Goal: Task Accomplishment & Management: Complete application form

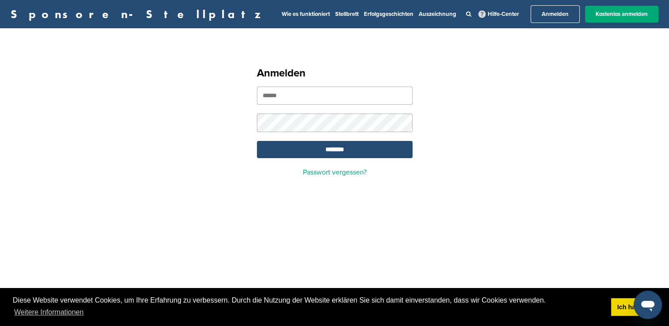
click at [315, 95] on input "email" at bounding box center [335, 96] width 156 height 18
type input "**********"
click at [335, 144] on input "*******" at bounding box center [335, 149] width 156 height 17
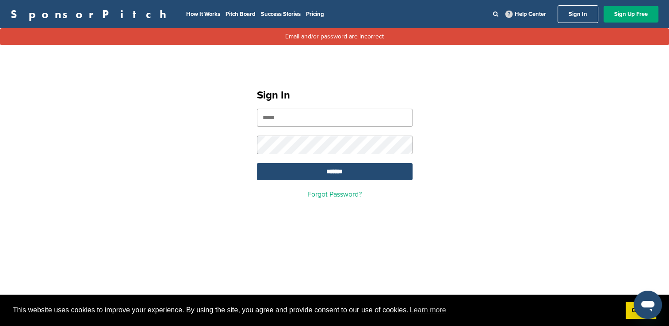
click at [305, 121] on input "email" at bounding box center [335, 118] width 156 height 18
type input "**********"
click at [326, 171] on input "*******" at bounding box center [335, 171] width 156 height 17
click at [630, 11] on link "Sign Up Free" at bounding box center [630, 14] width 55 height 17
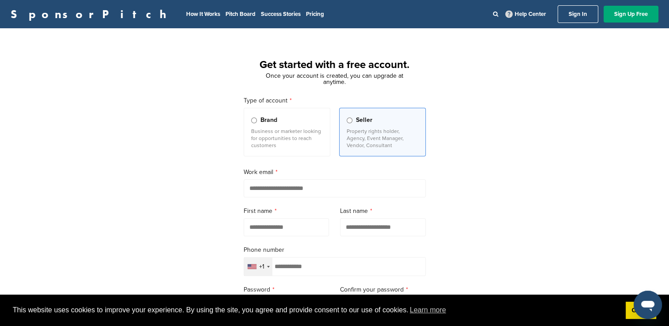
click at [260, 119] on span "Brand" at bounding box center [268, 120] width 17 height 10
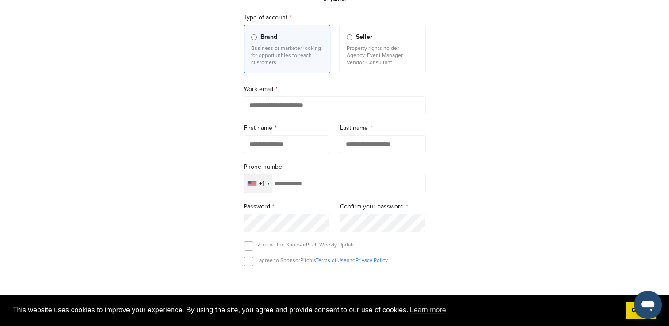
scroll to position [83, 0]
click at [267, 186] on div "+1" at bounding box center [258, 184] width 28 height 18
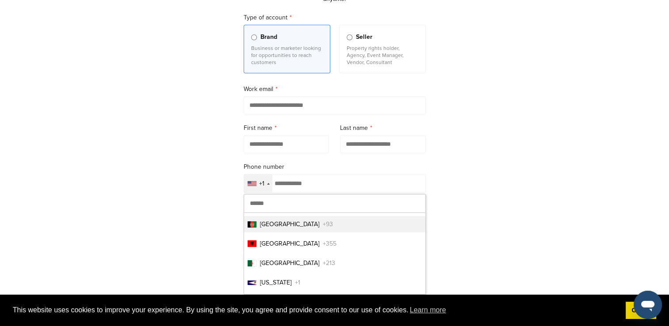
click at [267, 186] on div "+1" at bounding box center [258, 184] width 28 height 18
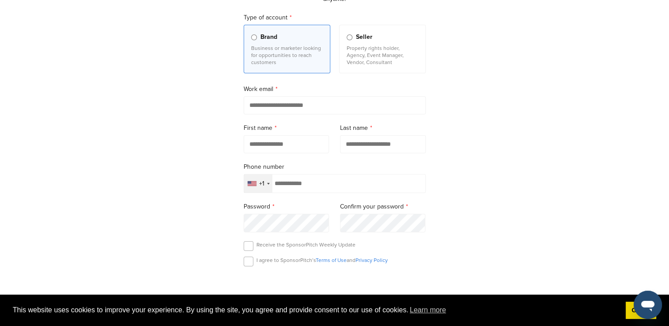
scroll to position [0, 0]
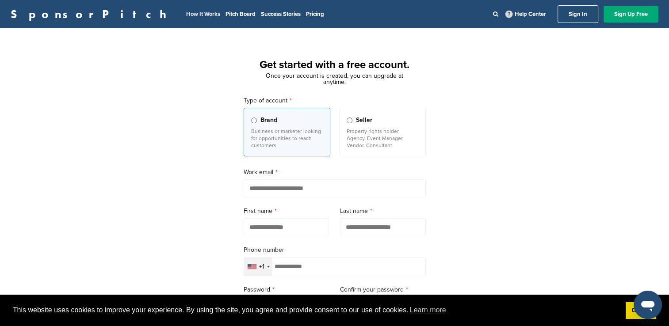
click at [186, 13] on link "How It Works" at bounding box center [203, 14] width 34 height 7
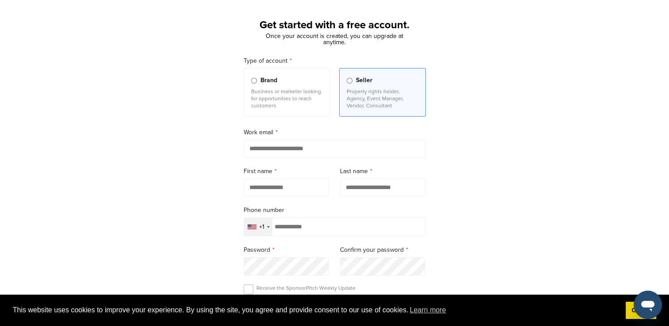
scroll to position [41, 0]
click at [295, 145] on input "email" at bounding box center [335, 148] width 182 height 18
type input "**********"
type input "******"
type input "**********"
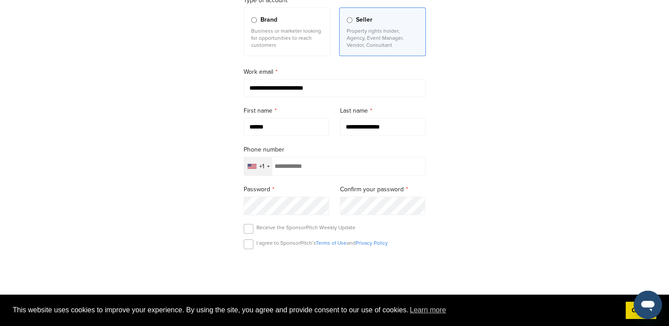
scroll to position [109, 0]
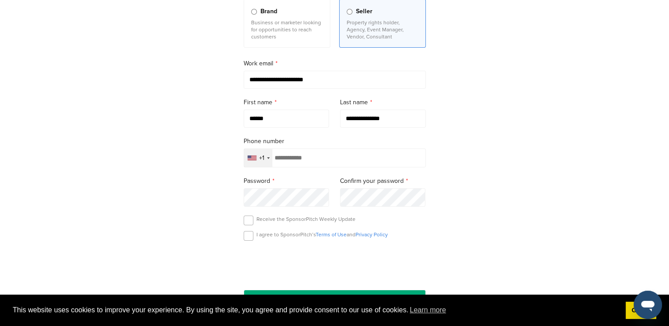
click at [267, 159] on div "Selected country" at bounding box center [268, 158] width 3 height 2
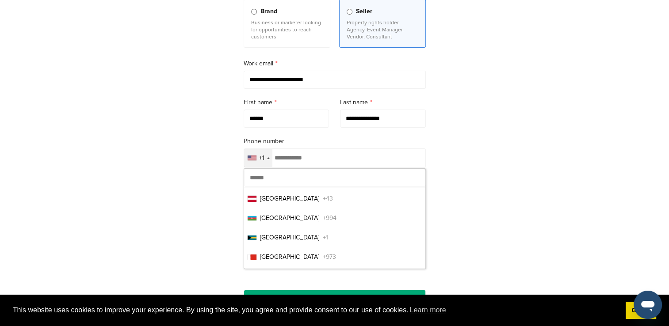
scroll to position [254, 0]
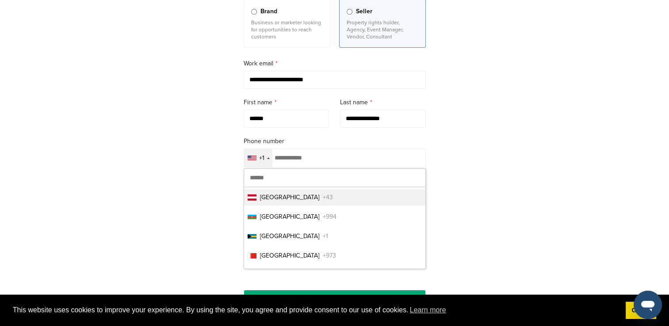
click at [270, 196] on span "[GEOGRAPHIC_DATA]" at bounding box center [289, 197] width 59 height 9
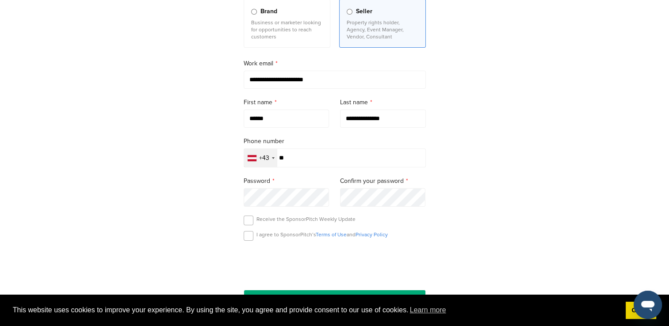
type input "*"
type input "**********"
click at [250, 239] on label at bounding box center [249, 236] width 10 height 10
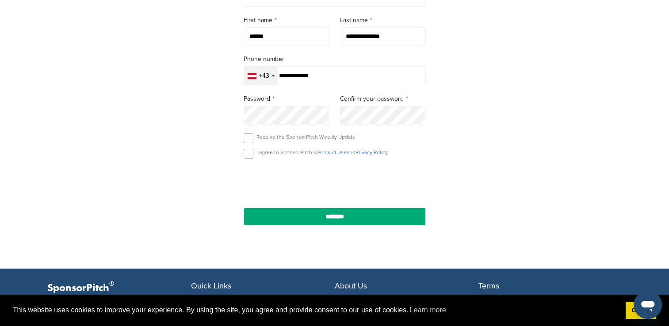
scroll to position [191, 0]
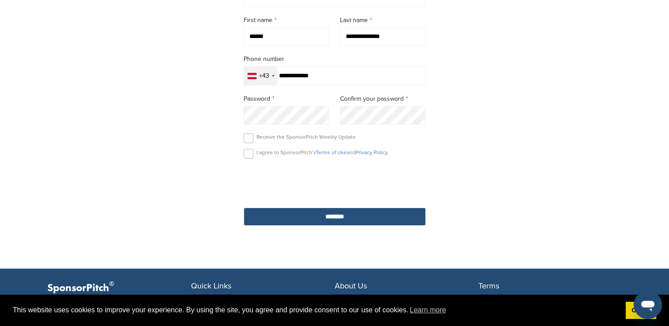
click at [313, 216] on input "********" at bounding box center [335, 217] width 182 height 18
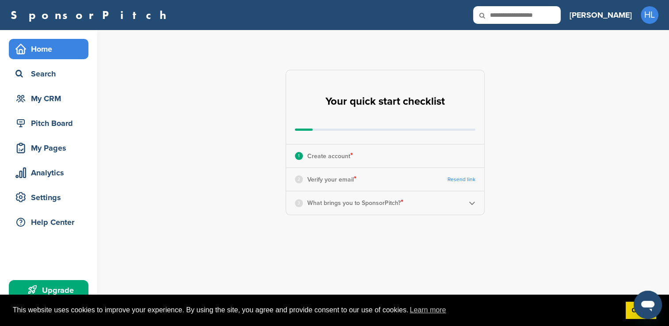
click at [302, 181] on div "2" at bounding box center [299, 180] width 8 height 8
click at [338, 159] on p "Create account *" at bounding box center [330, 155] width 46 height 11
click at [368, 109] on h2 "Your quick start checklist" at bounding box center [384, 101] width 119 height 19
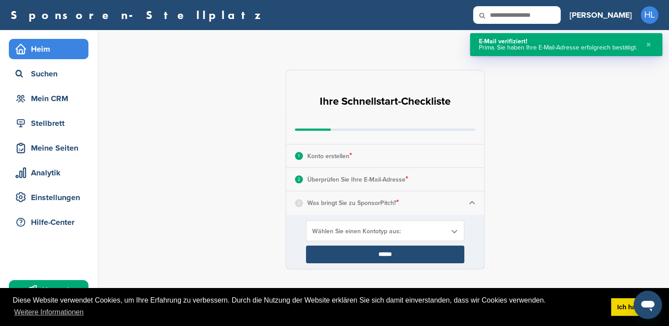
click at [528, 115] on div "**********" at bounding box center [389, 169] width 557 height 279
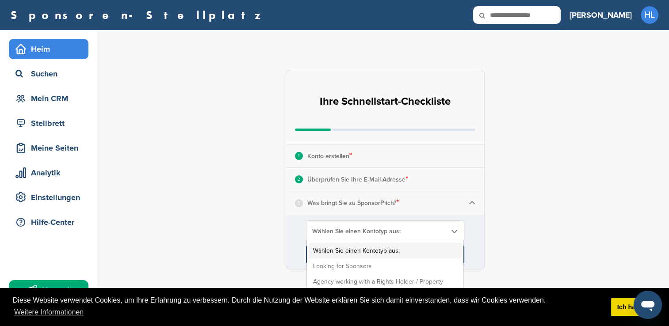
click at [454, 232] on b at bounding box center [454, 232] width 8 height 8
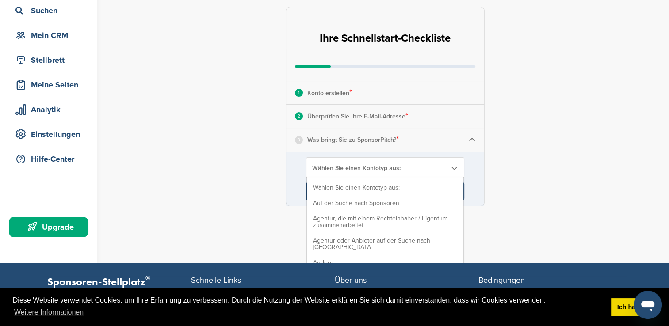
scroll to position [66, 0]
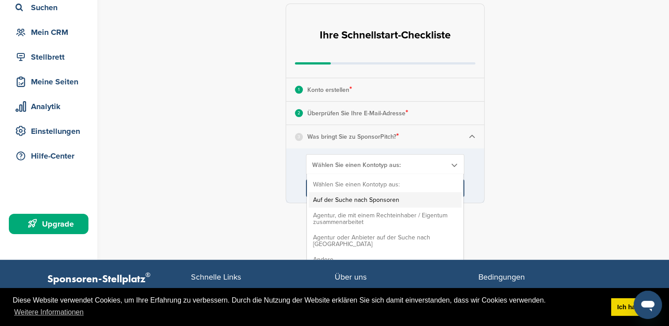
click at [341, 203] on li "Auf der Suche nach Sponsoren" at bounding box center [385, 199] width 153 height 15
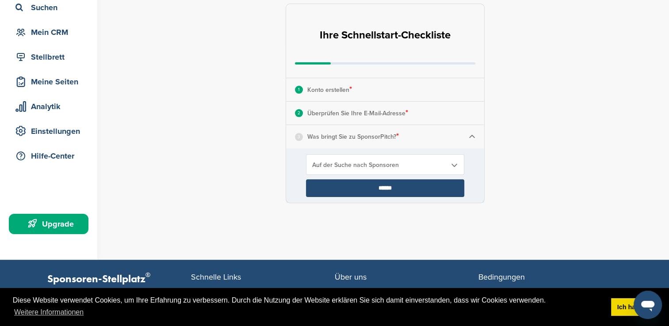
click at [373, 187] on input "****" at bounding box center [385, 188] width 158 height 18
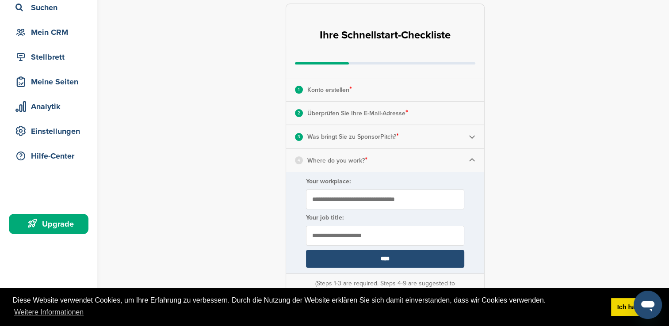
scroll to position [118, 0]
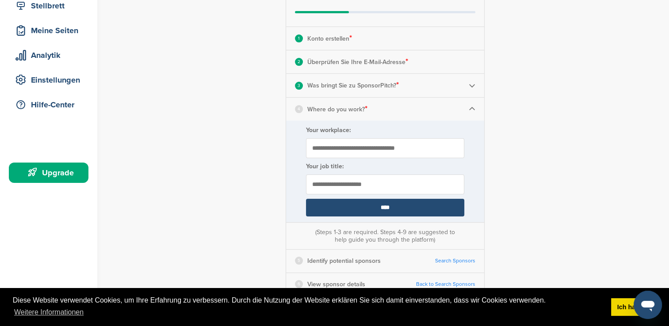
click at [362, 153] on input "Your workplace:" at bounding box center [385, 148] width 158 height 20
type input "**********"
click at [341, 186] on input "text" at bounding box center [385, 185] width 158 height 20
type input "**********"
click at [349, 204] on input "****" at bounding box center [385, 208] width 158 height 18
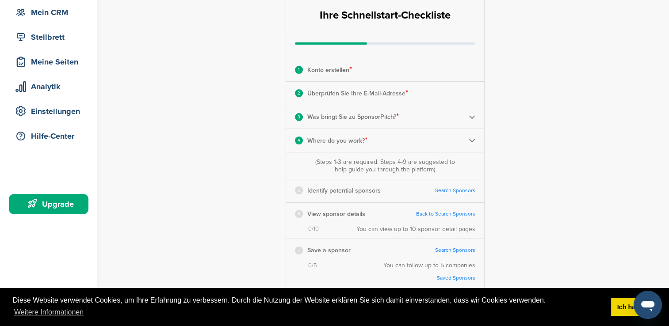
scroll to position [85, 0]
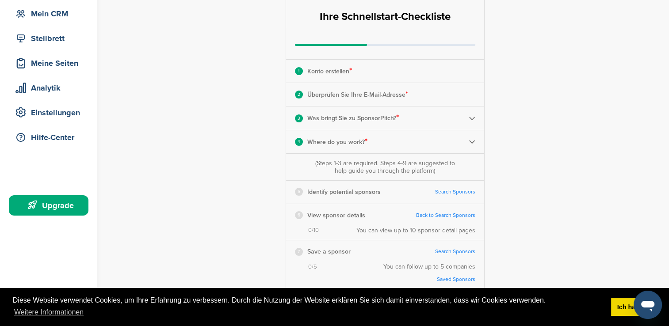
click at [401, 192] on div "5 Identify potential sponsors Search Sponsors Complete Steps 1-3 First" at bounding box center [385, 192] width 198 height 23
drag, startPoint x: 448, startPoint y: 192, endPoint x: 431, endPoint y: 192, distance: 16.4
click at [431, 192] on div "5 Identify potential sponsors Search Sponsors Complete Steps 1-3 First" at bounding box center [385, 192] width 198 height 23
click at [441, 191] on link "Search Sponsors" at bounding box center [455, 192] width 40 height 7
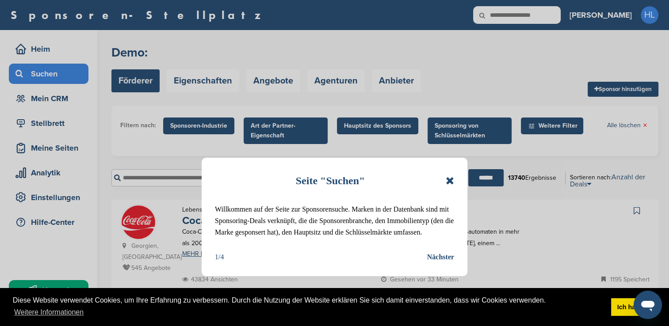
click at [436, 256] on div "Nächster" at bounding box center [440, 257] width 27 height 11
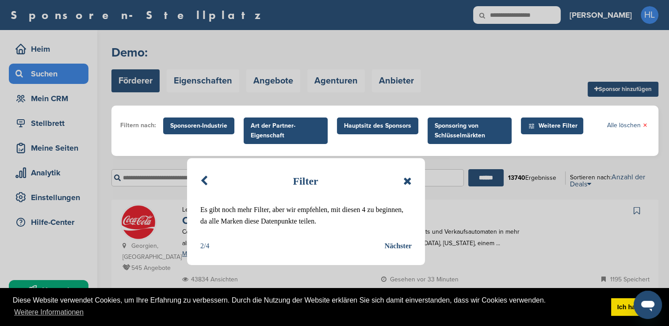
click at [400, 246] on div "Nächster" at bounding box center [398, 246] width 27 height 11
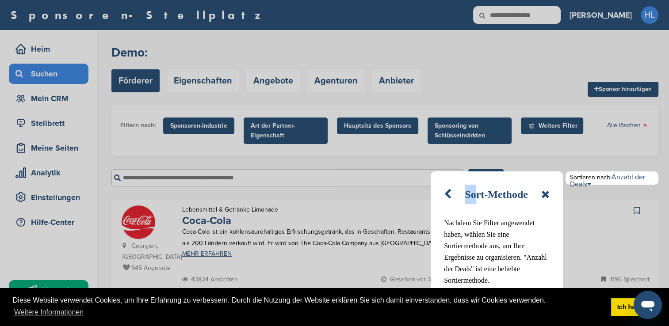
drag, startPoint x: 477, startPoint y: 176, endPoint x: 467, endPoint y: 169, distance: 12.4
click at [465, 168] on div "Sort-Methode Nachdem Sie Filter angewendet haben, wählen Sie eine Sortiermethod…" at bounding box center [334, 163] width 669 height 326
drag, startPoint x: 467, startPoint y: 169, endPoint x: 449, endPoint y: 210, distance: 44.9
click at [449, 210] on div "Sort-Methode Nachdem Sie Filter angewendet haben, wählen Sie eine Sortiermethod…" at bounding box center [497, 248] width 132 height 153
click at [546, 197] on icon at bounding box center [545, 194] width 8 height 11
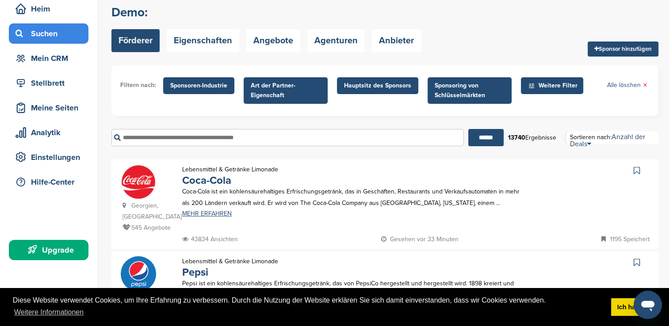
scroll to position [41, 0]
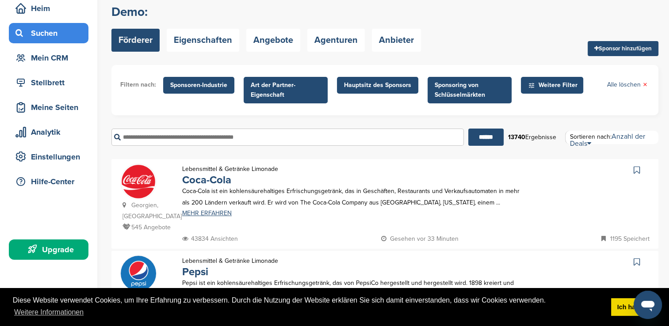
click at [357, 83] on span "Hauptsitz des Sponsors" at bounding box center [377, 85] width 67 height 10
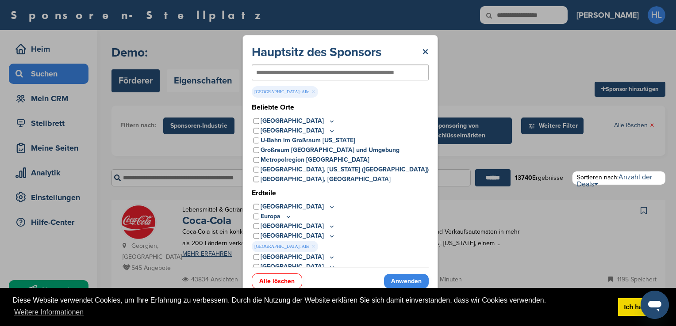
scroll to position [4, 0]
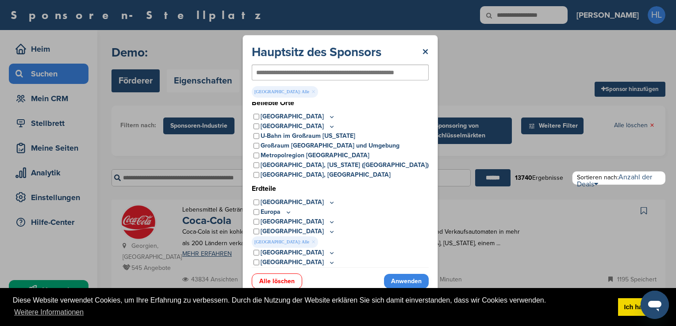
click at [311, 242] on link "×" at bounding box center [313, 242] width 4 height 10
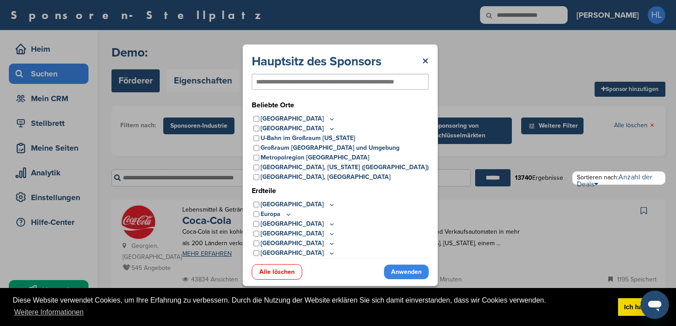
click at [328, 233] on icon at bounding box center [331, 234] width 7 height 8
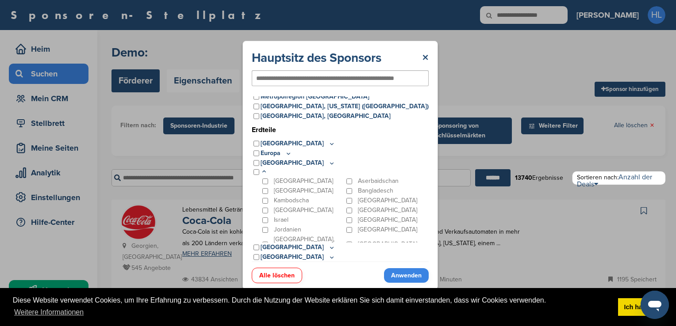
scroll to position [58, 0]
click at [263, 172] on icon at bounding box center [263, 172] width 7 height 8
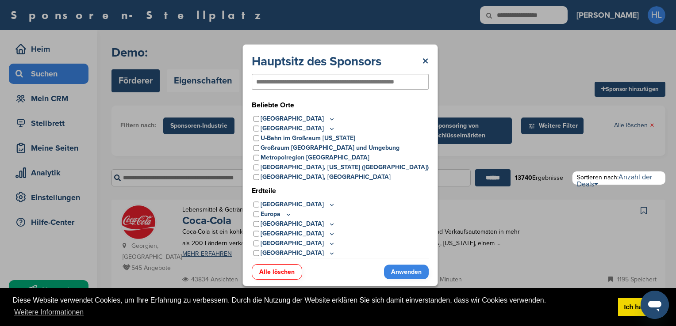
scroll to position [0, 0]
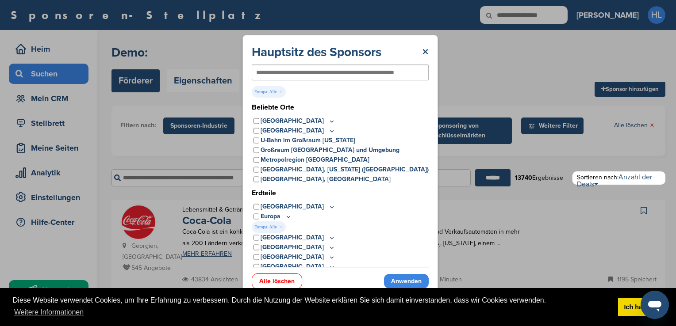
click at [400, 282] on link "Anwenden" at bounding box center [406, 281] width 45 height 15
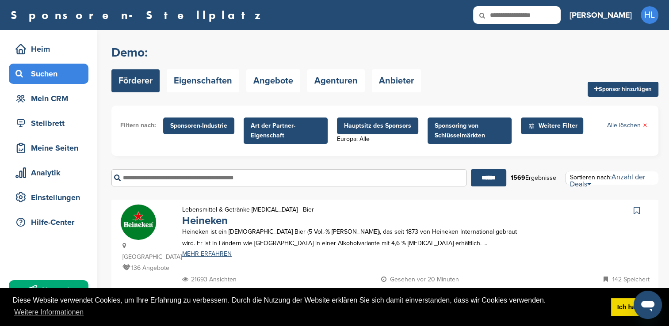
click at [279, 129] on span "Art der Partner-Eigenschaft" at bounding box center [286, 130] width 70 height 19
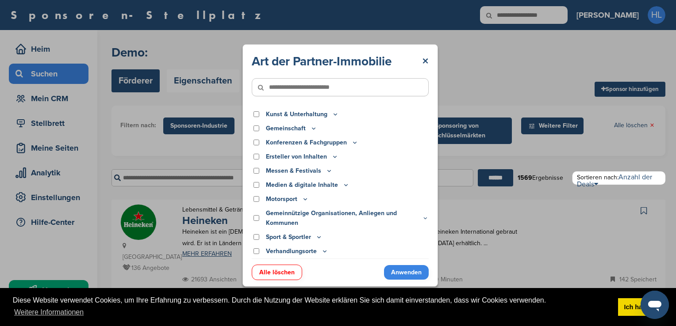
click at [334, 115] on icon at bounding box center [335, 114] width 3 height 1
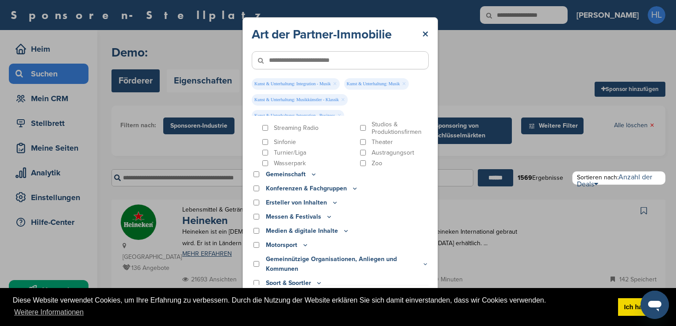
scroll to position [450, 0]
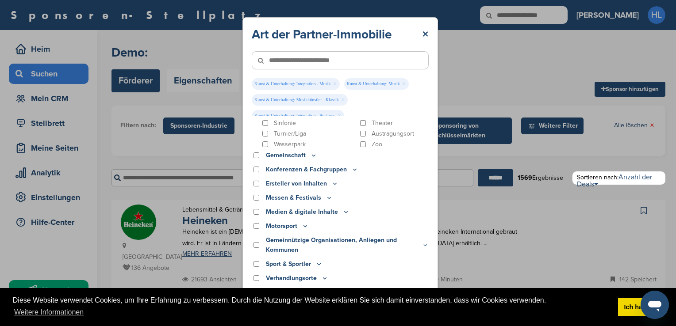
click at [312, 155] on icon at bounding box center [313, 155] width 3 height 1
click at [271, 149] on icon at bounding box center [269, 150] width 7 height 8
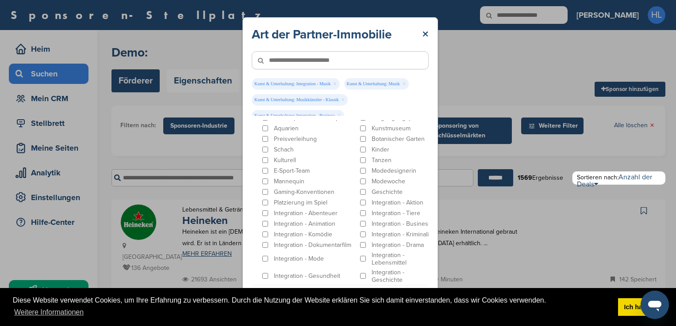
scroll to position [0, 0]
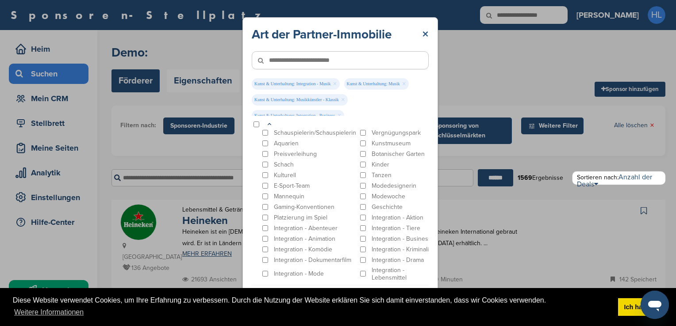
click at [424, 31] on link "×" at bounding box center [425, 35] width 7 height 16
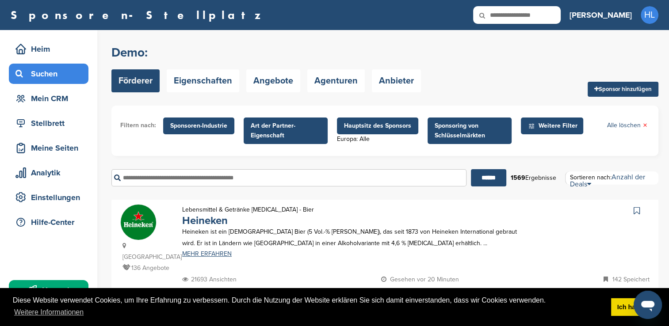
click at [283, 130] on span "Art der Partner-Eigenschaft" at bounding box center [286, 130] width 70 height 19
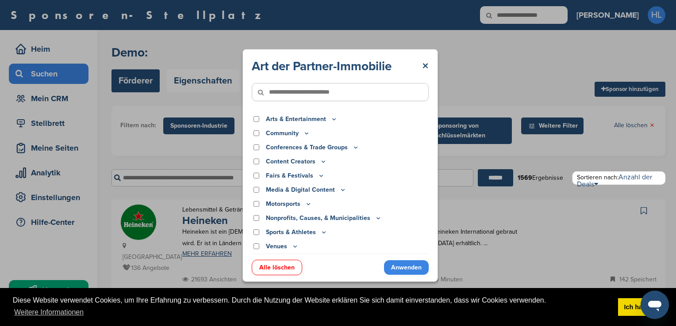
click at [332, 118] on icon at bounding box center [333, 119] width 7 height 8
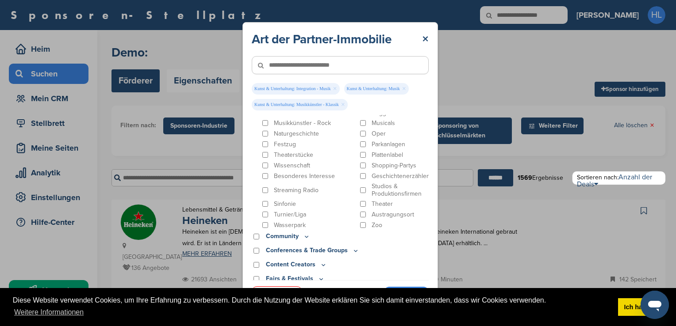
scroll to position [343, 0]
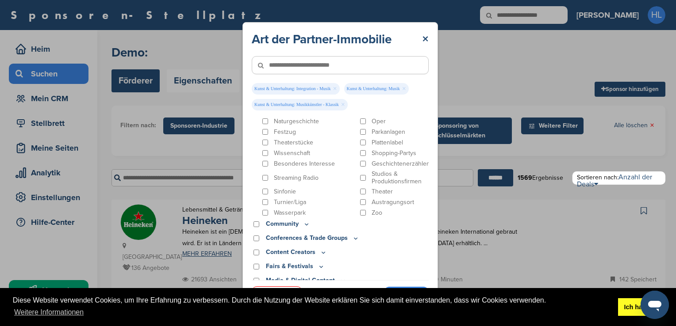
click at [627, 308] on link "Ich hab es!" at bounding box center [640, 307] width 45 height 18
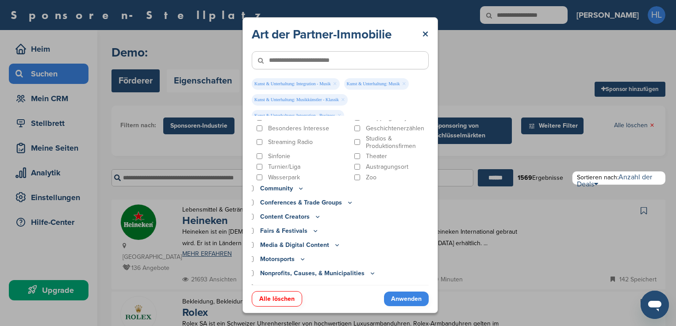
scroll to position [385, 6]
click at [299, 191] on icon at bounding box center [300, 187] width 7 height 8
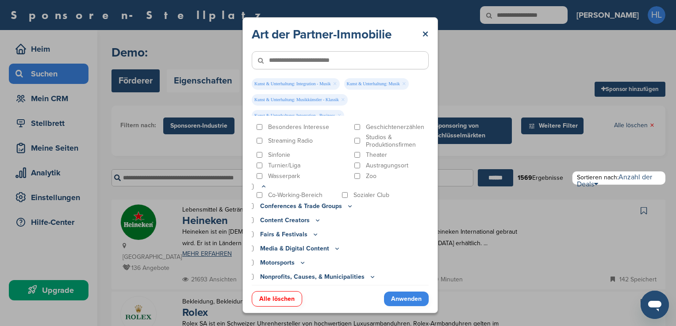
click at [299, 191] on div "Community" at bounding box center [334, 187] width 177 height 8
click at [263, 191] on icon at bounding box center [263, 187] width 7 height 8
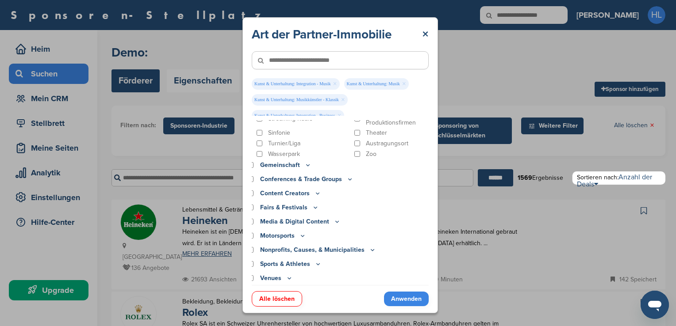
scroll to position [417, 6]
click at [314, 209] on icon at bounding box center [315, 207] width 3 height 1
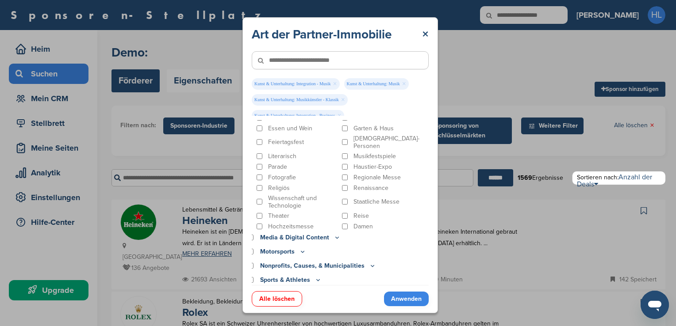
scroll to position [604, 6]
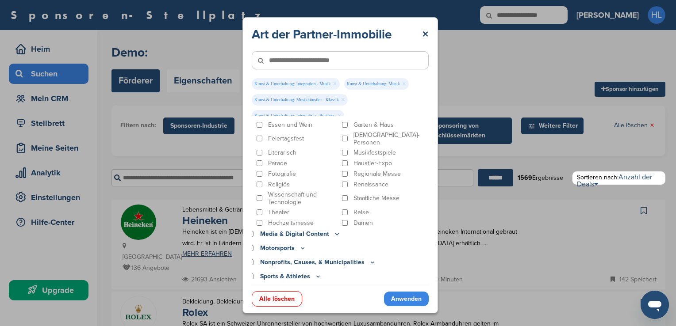
click at [399, 298] on link "Anwenden" at bounding box center [406, 299] width 45 height 15
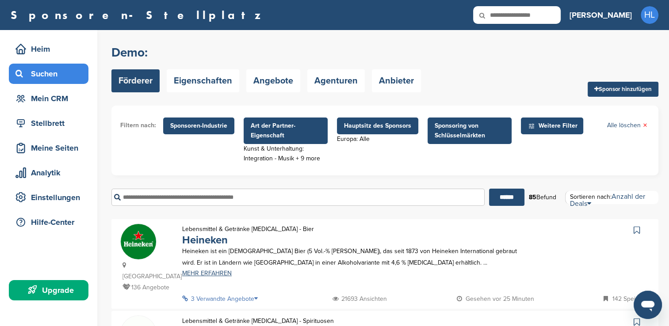
click at [221, 123] on span "Sponsoren-Industrie" at bounding box center [198, 126] width 57 height 10
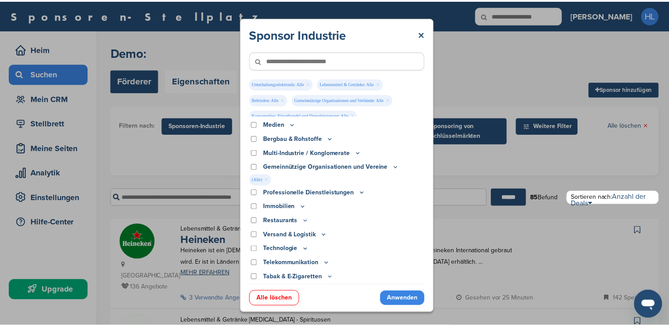
scroll to position [312, 0]
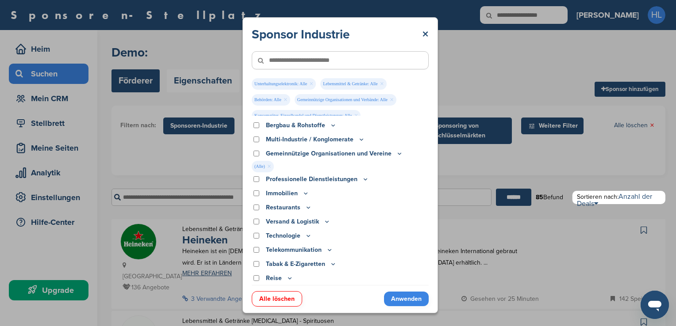
click at [401, 299] on link "Anwenden" at bounding box center [406, 299] width 45 height 15
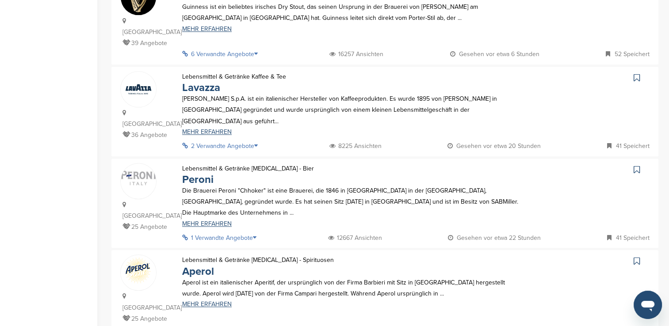
scroll to position [795, 0]
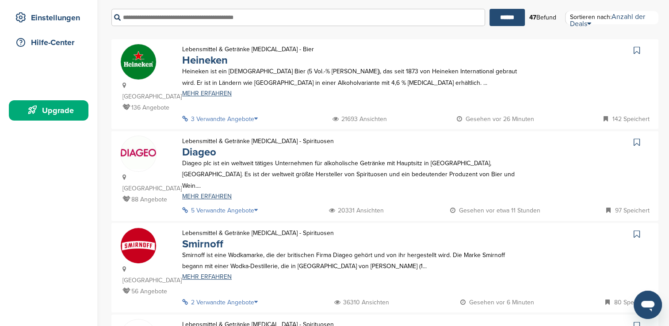
scroll to position [159, 0]
